Goal: Navigation & Orientation: Find specific page/section

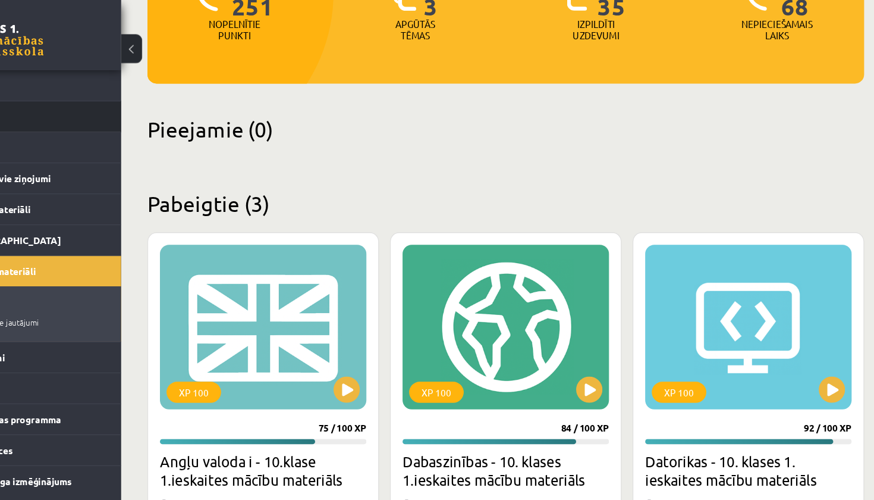
scroll to position [180, 0]
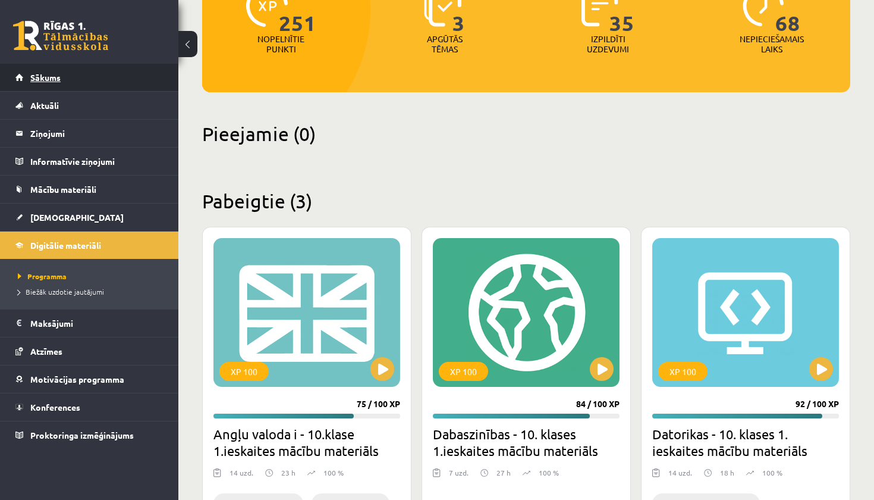
click at [46, 73] on span "Sākums" at bounding box center [45, 77] width 30 height 11
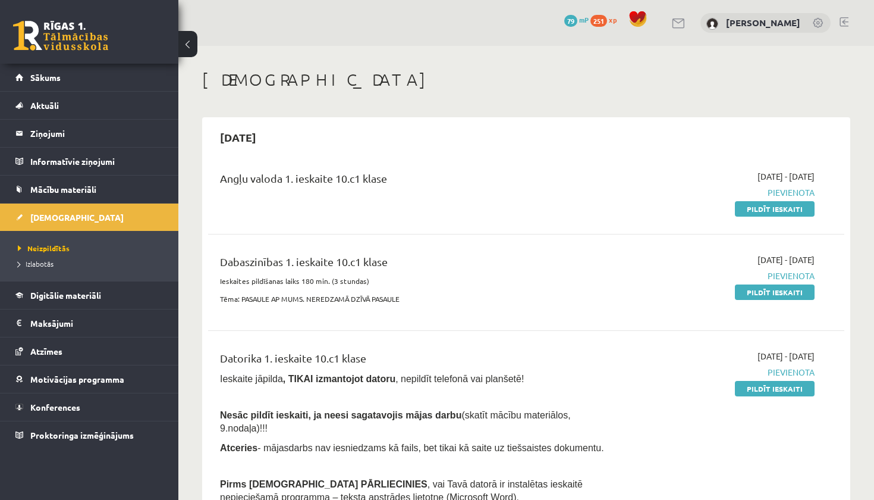
scroll to position [110, 0]
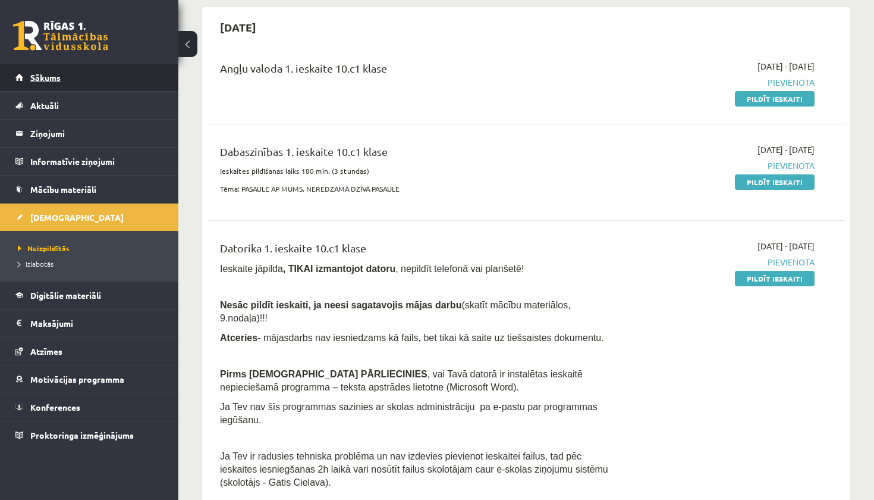
click at [58, 66] on link "Sākums" at bounding box center [89, 77] width 148 height 27
